Goal: Find specific page/section: Find specific page/section

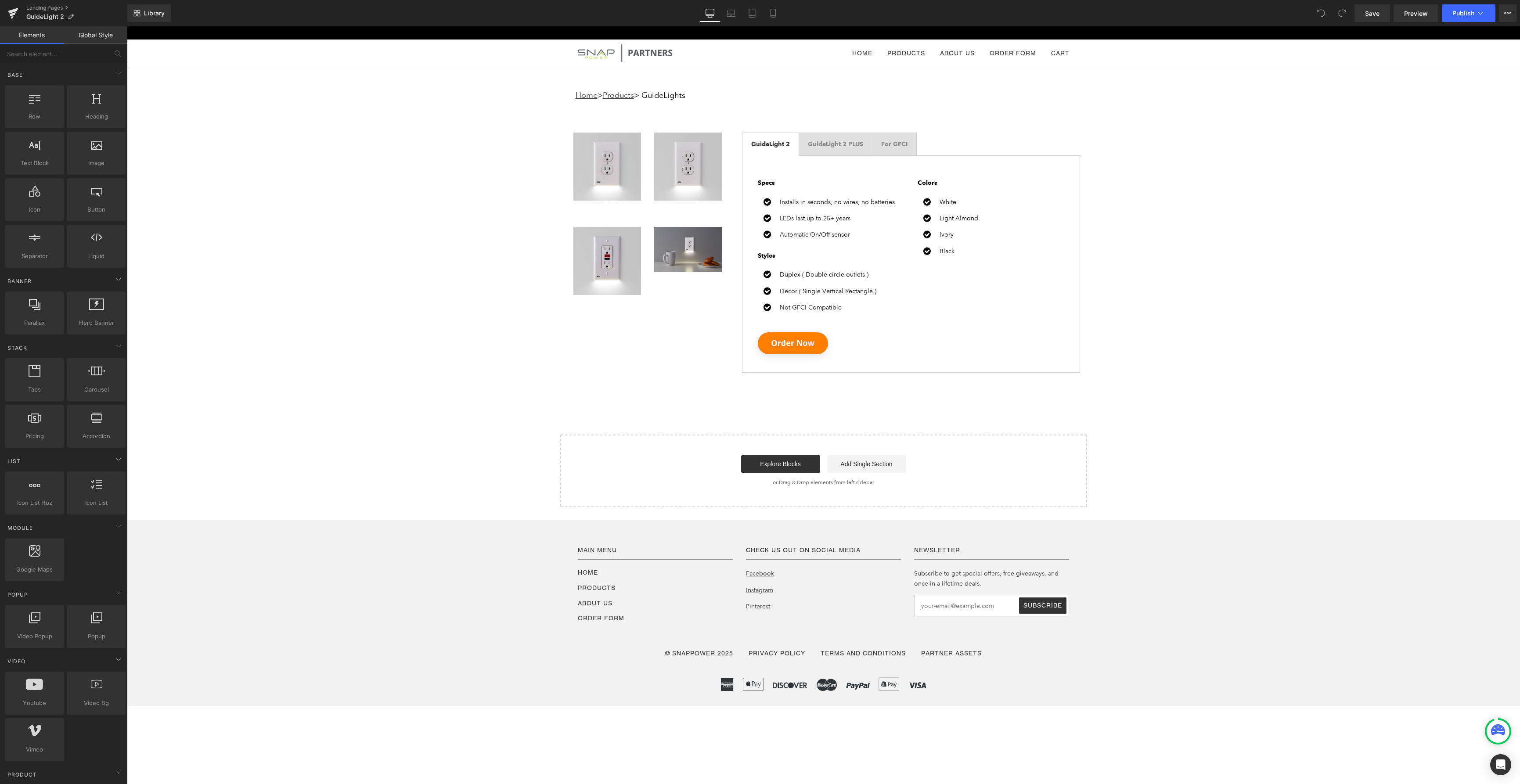
click at [1302, 90] on div "Home > Products > GuideLights Text Block Row Image Image Row Image Image Row Gu…" at bounding box center [823, 287] width 1393 height 439
click at [1152, 97] on div "Home > Products > GuideLights Text Block Row Image Image Row Image Image Row Gu…" at bounding box center [823, 287] width 1393 height 439
click at [13, 14] on icon at bounding box center [12, 14] width 6 height 4
